Goal: Use online tool/utility: Utilize a website feature to perform a specific function

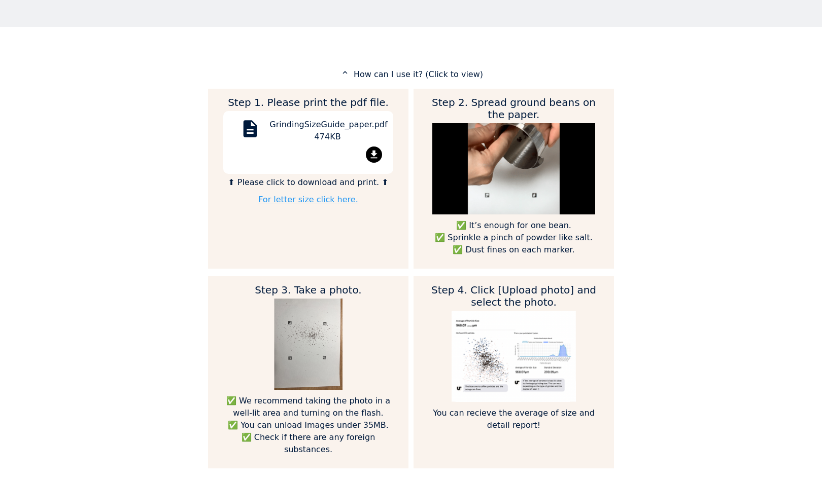
scroll to position [570, 0]
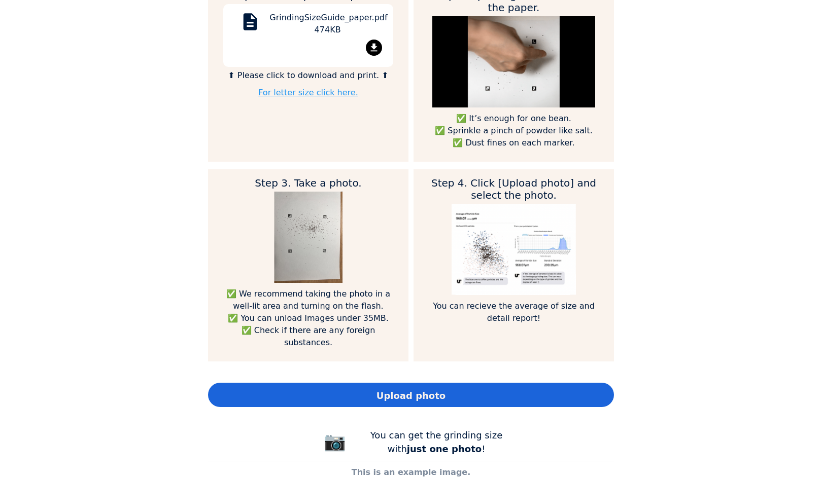
click at [379, 389] on span "Upload photo" at bounding box center [410, 396] width 69 height 14
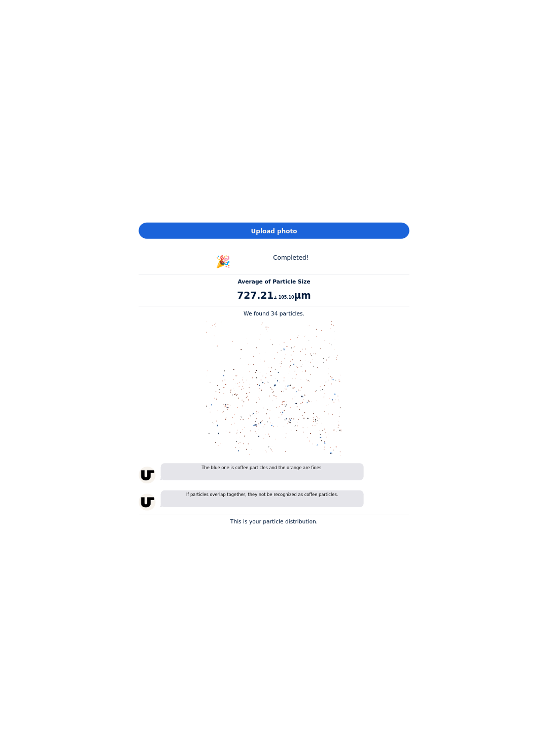
scroll to position [505976, 506891]
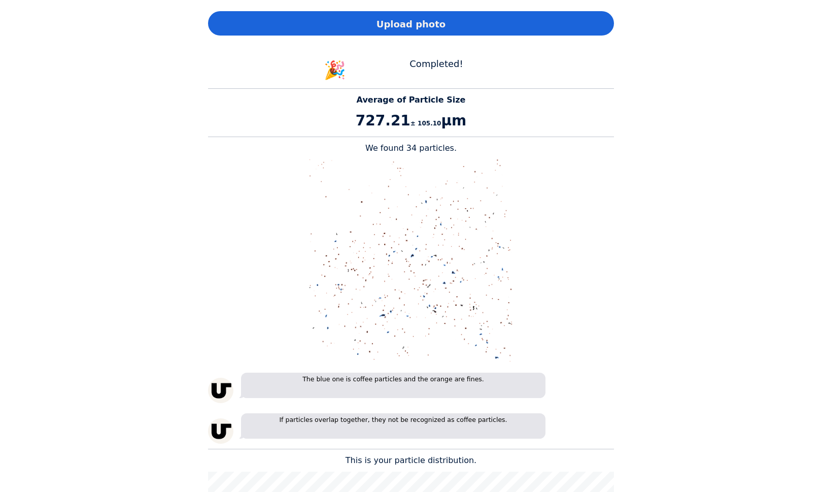
click at [511, 11] on div "Upload photo" at bounding box center [411, 23] width 406 height 24
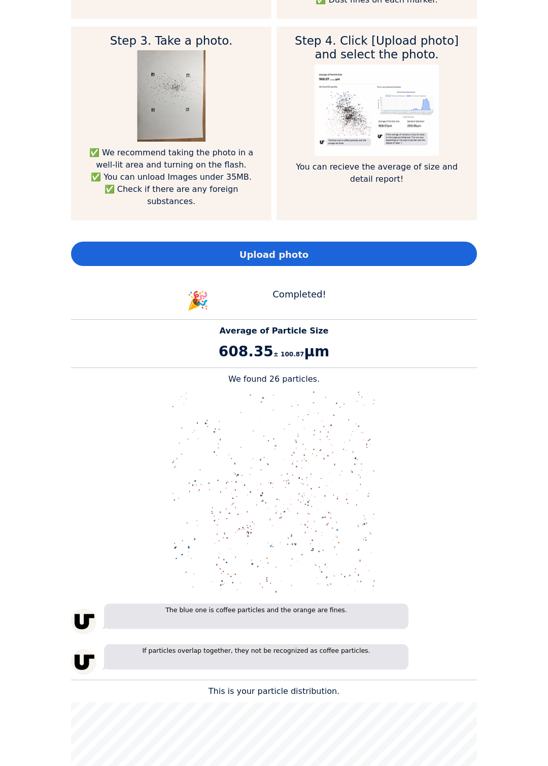
scroll to position [686, 0]
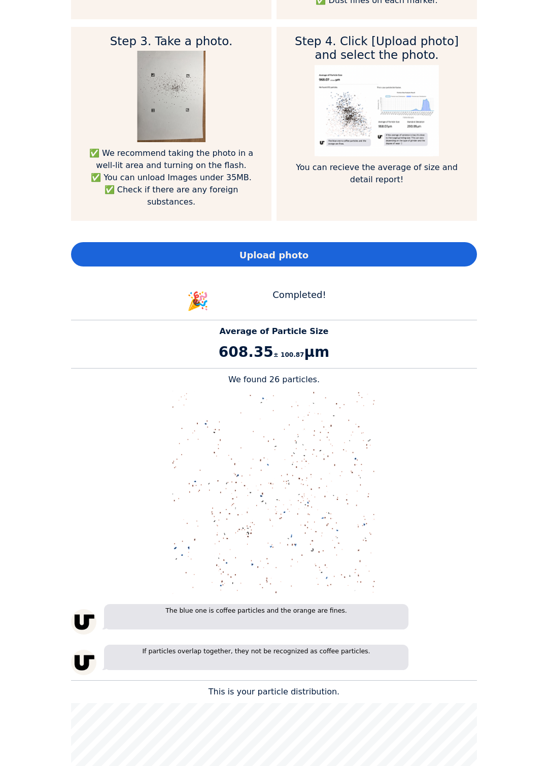
click at [385, 242] on div "Upload photo" at bounding box center [274, 254] width 406 height 24
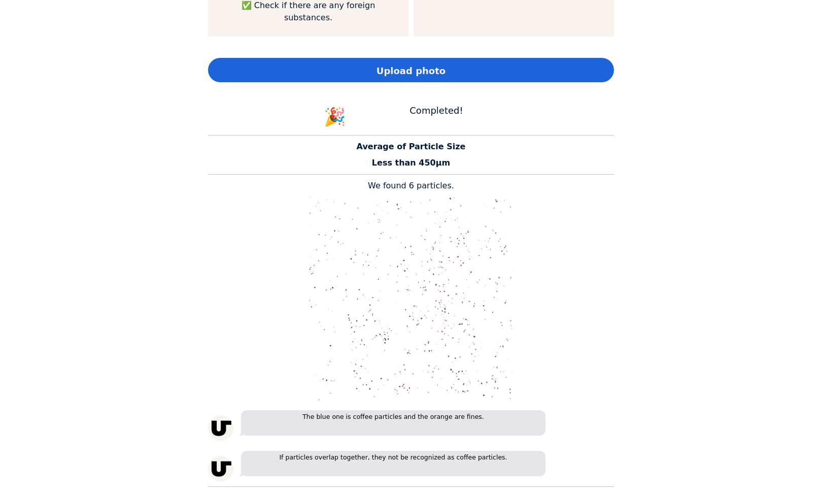
scroll to position [892, 0]
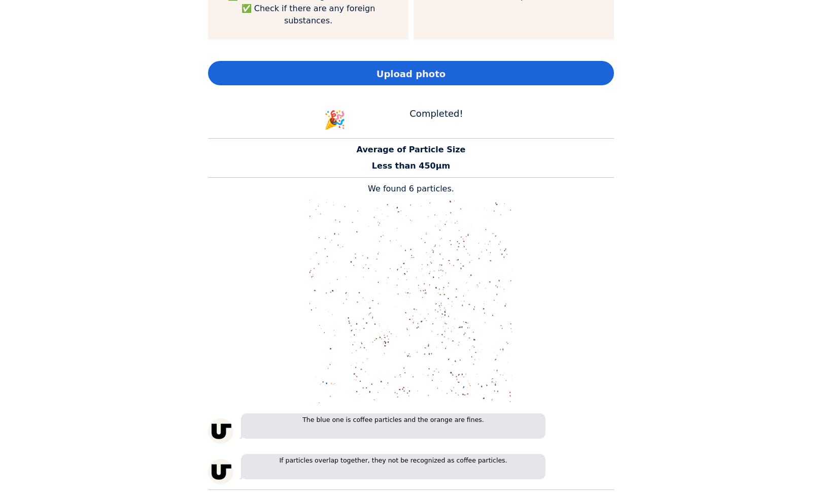
click at [544, 61] on div "Upload photo" at bounding box center [411, 73] width 406 height 24
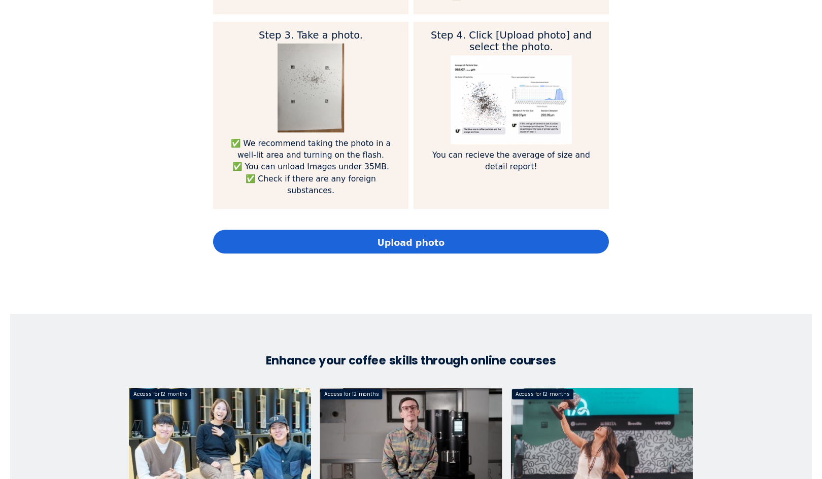
scroll to position [717, 0]
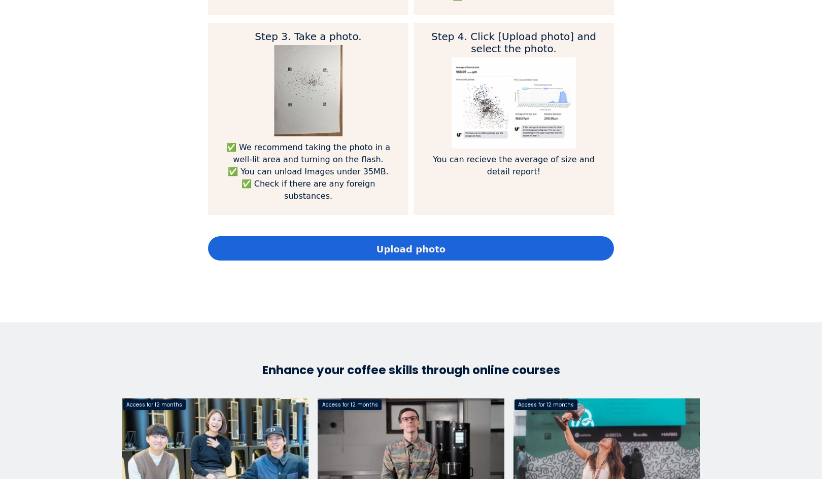
click at [497, 236] on div "Upload photo" at bounding box center [411, 248] width 406 height 24
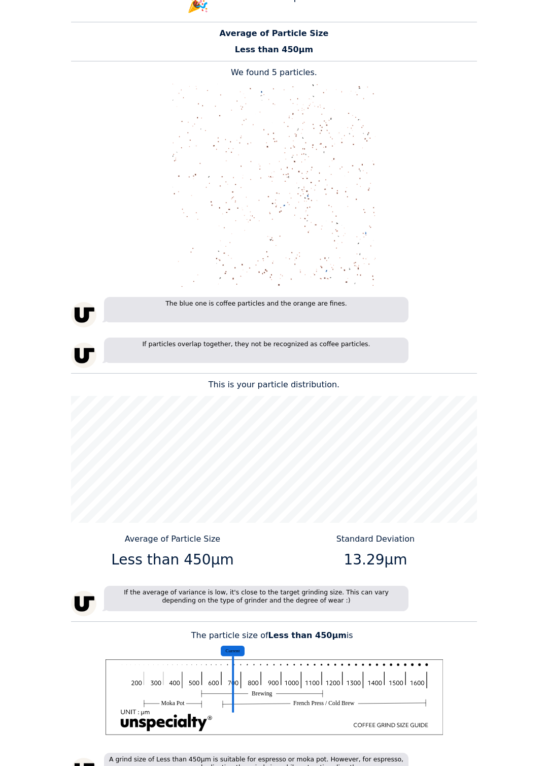
scroll to position [986, 0]
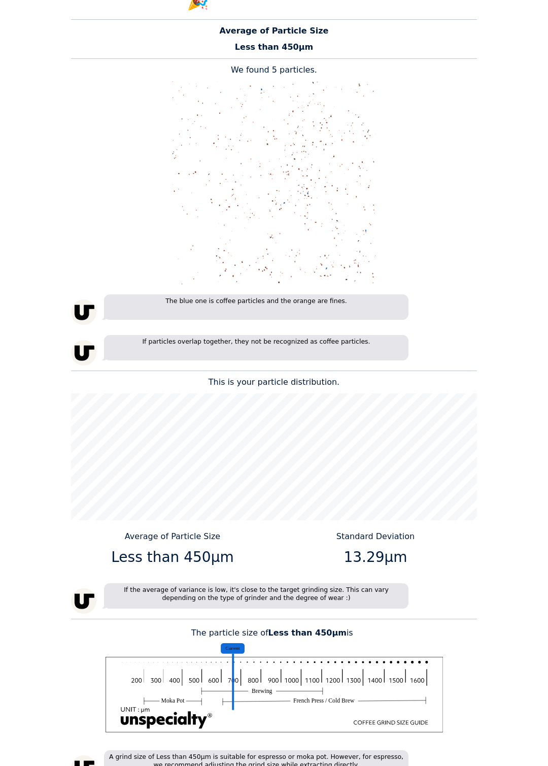
click at [457, 479] on div "A grind size of Less than 450μm is suitable for espresso or moka pot. However, …" at bounding box center [274, 765] width 406 height 30
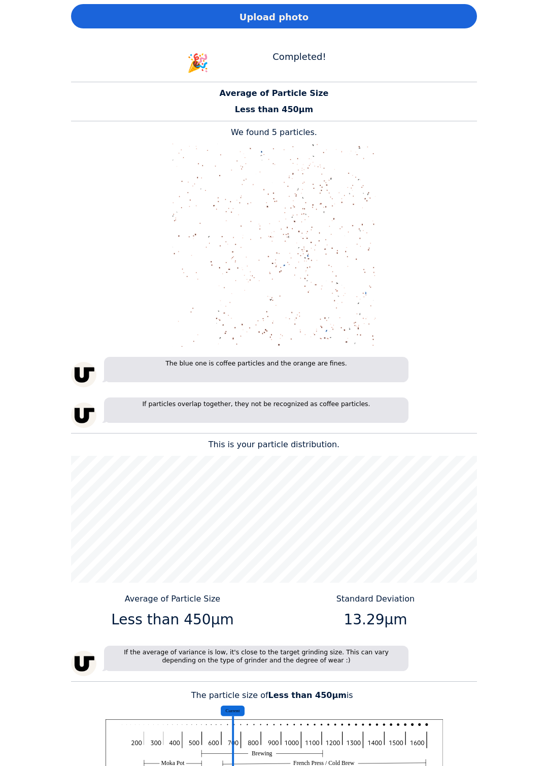
scroll to position [0, 0]
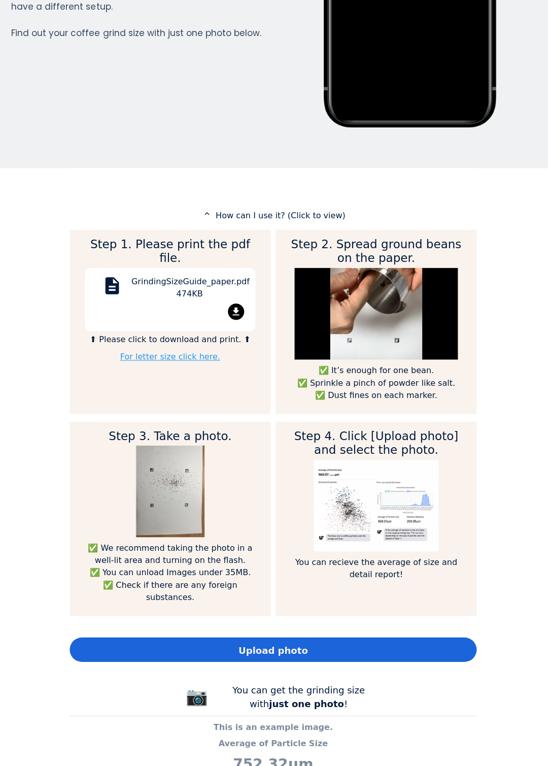
scroll to position [287, 0]
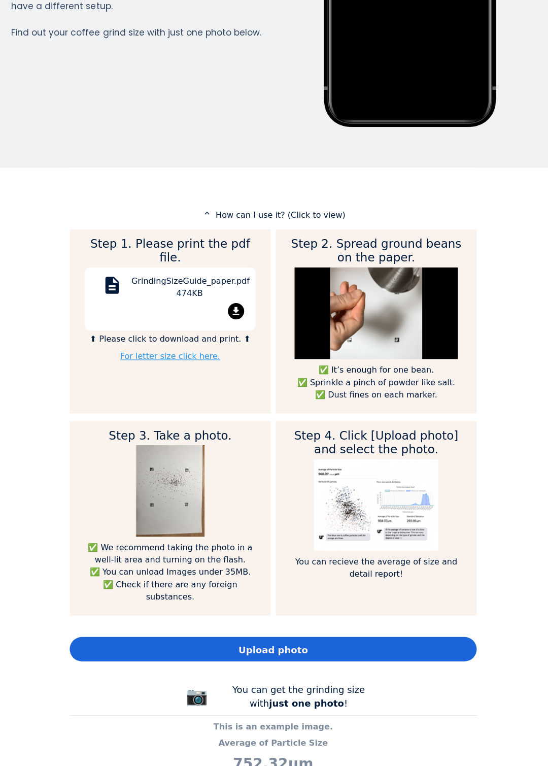
click at [371, 636] on div "Upload photo" at bounding box center [274, 648] width 406 height 24
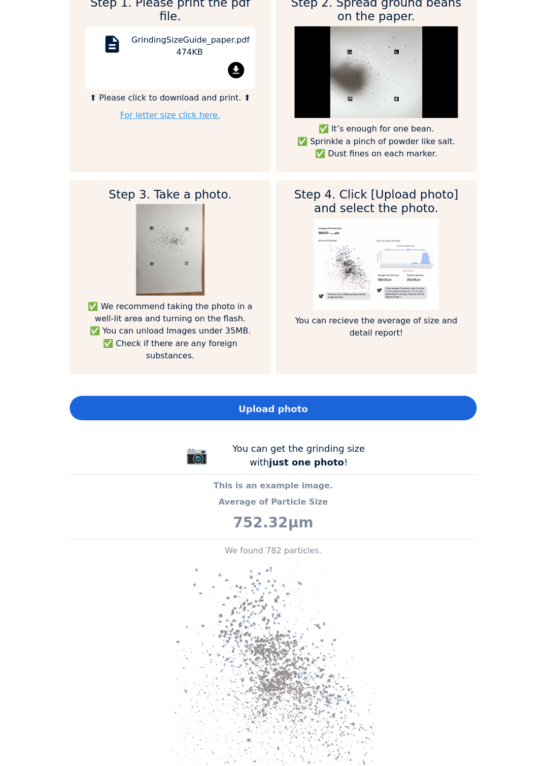
scroll to position [550, 0]
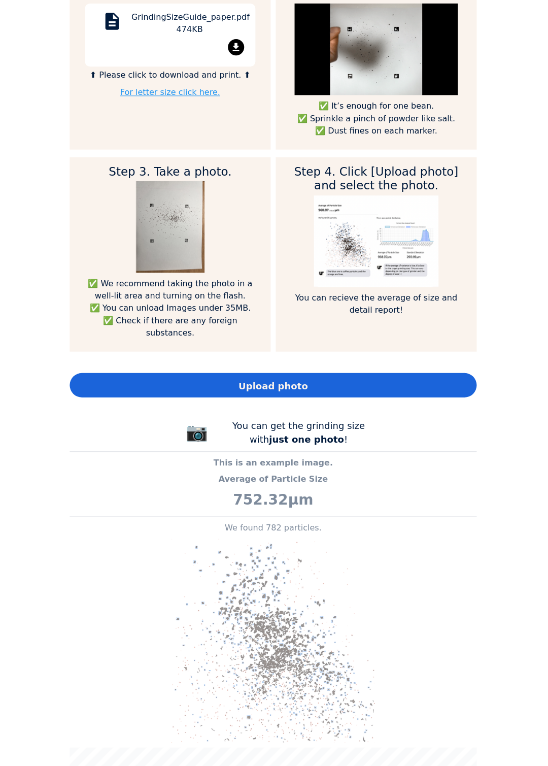
click at [339, 372] on div "Upload photo" at bounding box center [274, 384] width 406 height 24
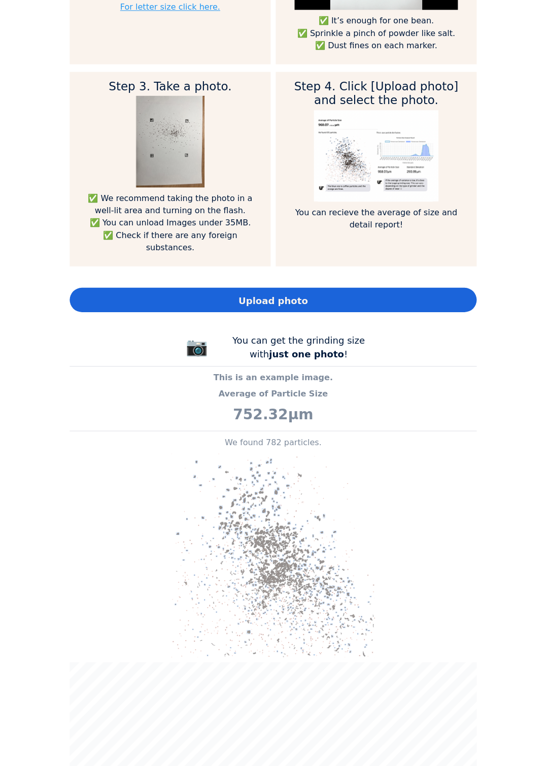
scroll to position [645, 0]
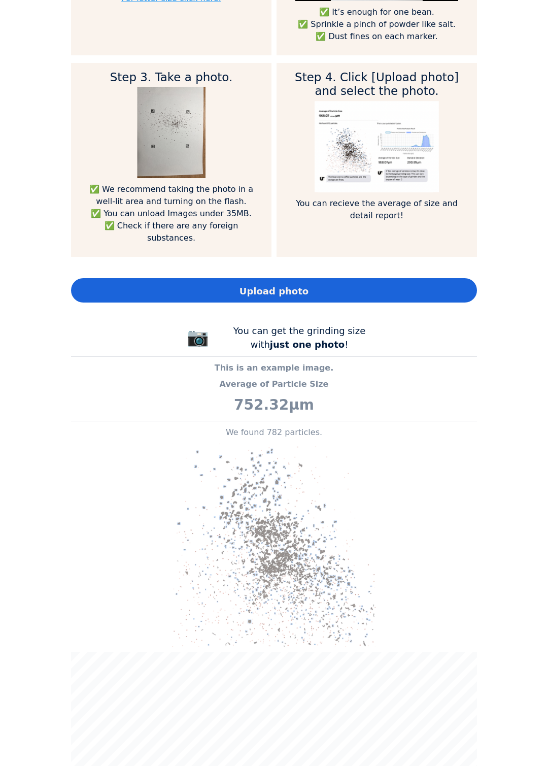
click at [352, 278] on div "Upload photo" at bounding box center [274, 290] width 406 height 24
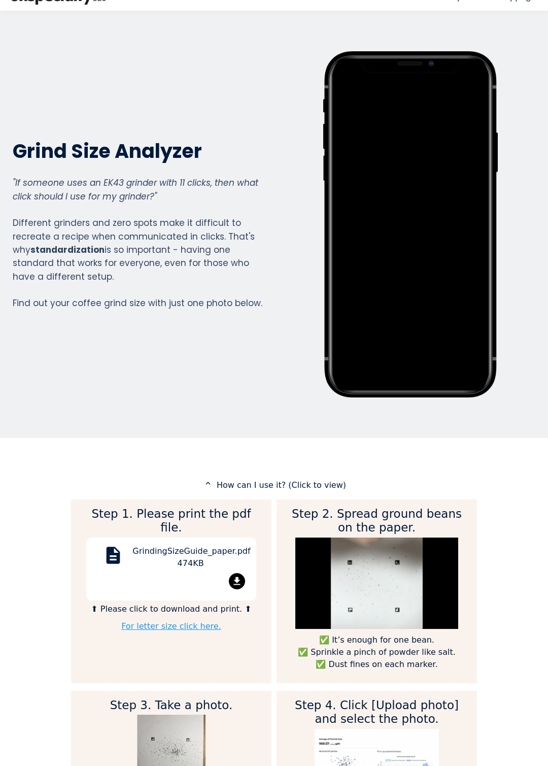
scroll to position [17, 0]
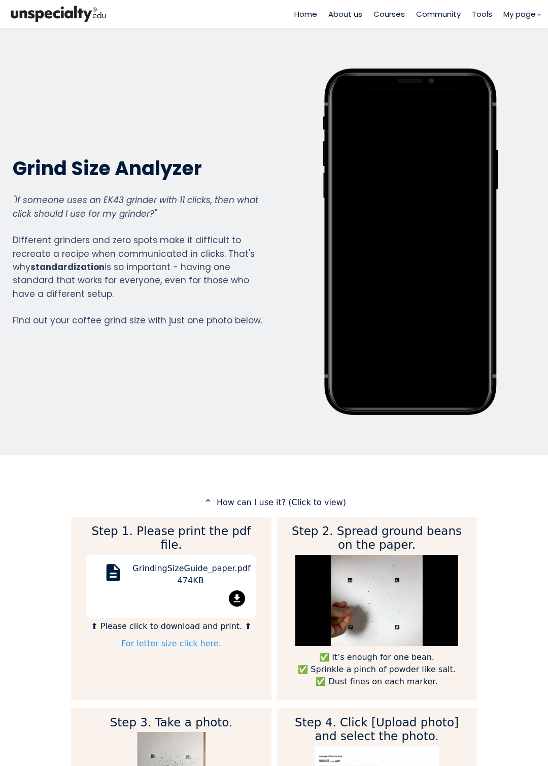
scroll to position [1146, 406]
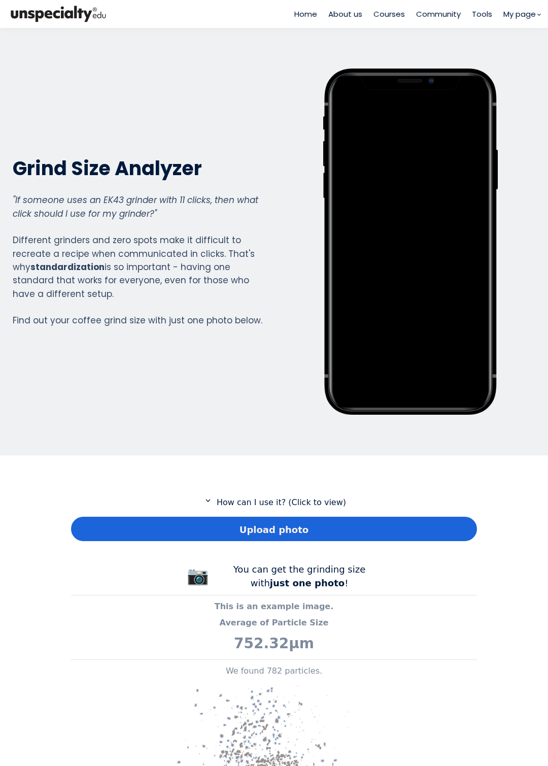
scroll to position [751, 406]
click at [414, 527] on div "Upload photo" at bounding box center [274, 528] width 406 height 24
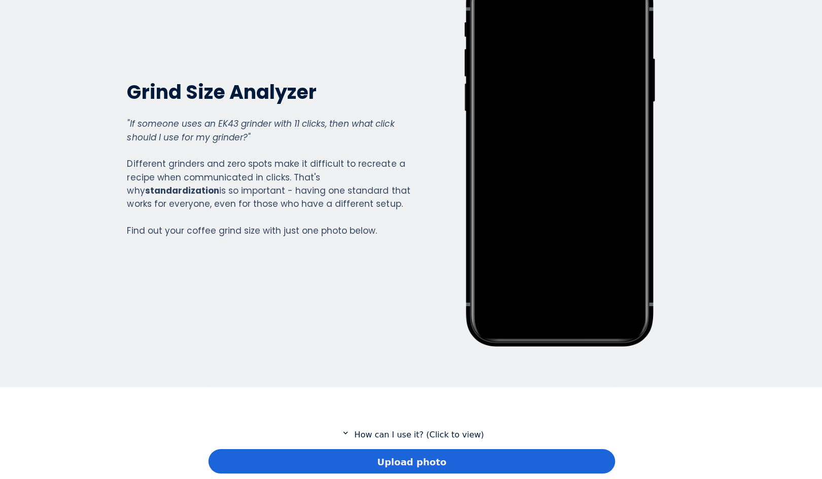
scroll to position [93, 0]
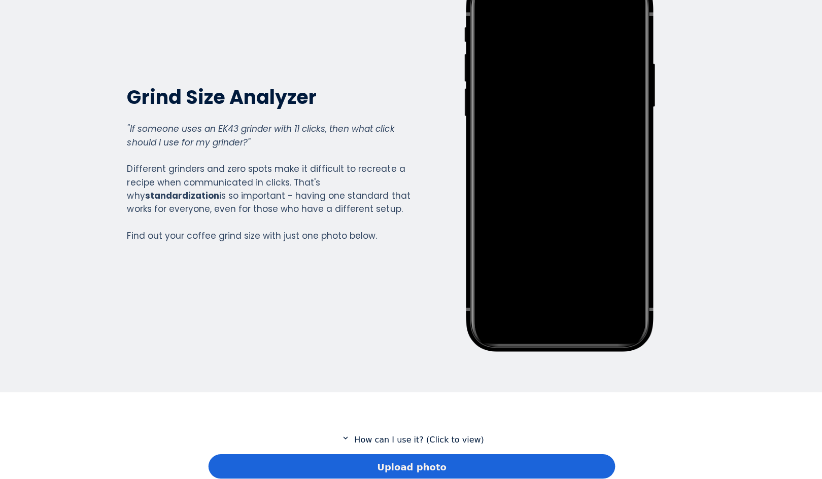
click at [431, 441] on p "expand_more How can I use it? (Click to view)" at bounding box center [411, 439] width 406 height 13
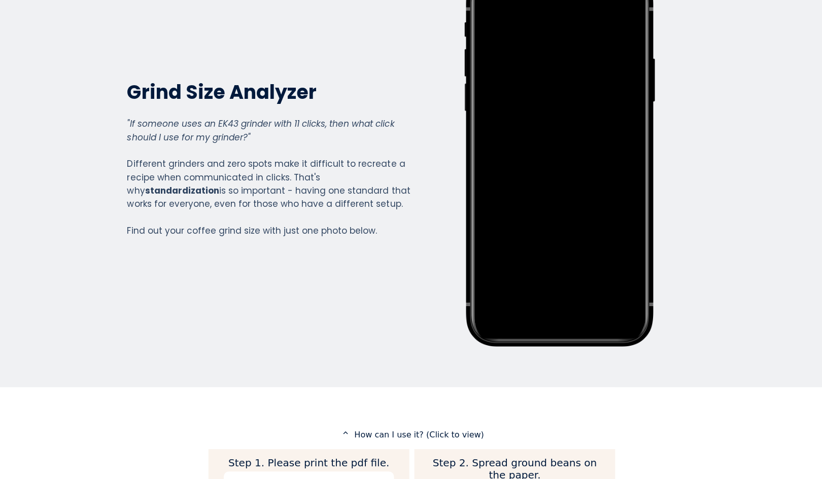
scroll to position [0, 0]
